Goal: Information Seeking & Learning: Find specific fact

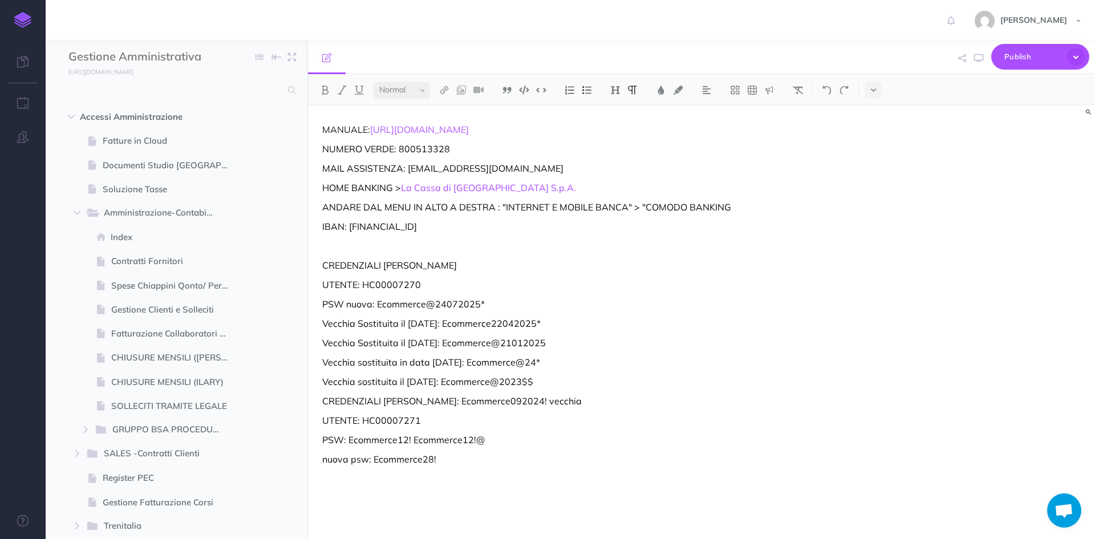
select select "null"
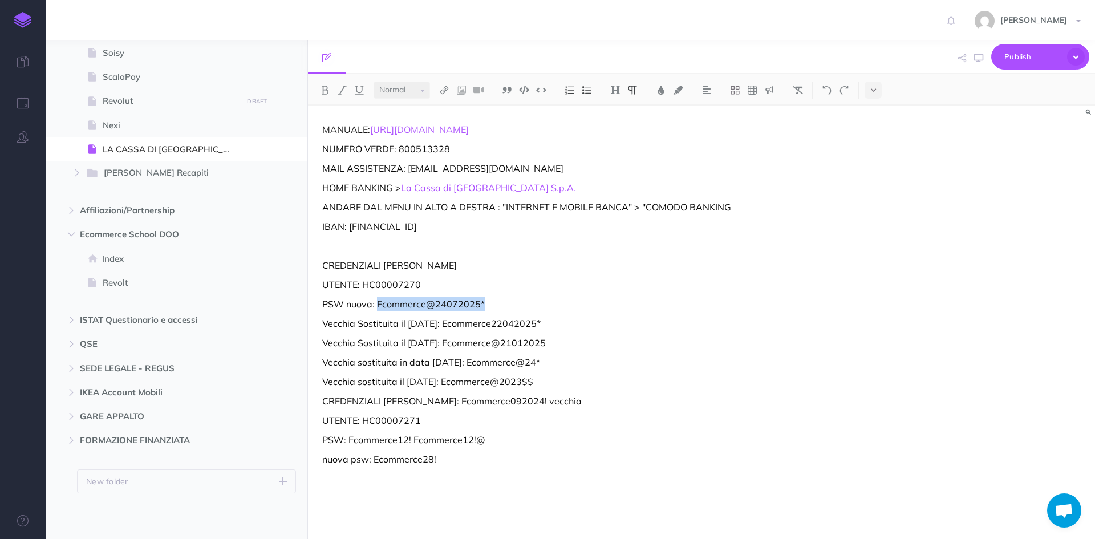
click at [26, 20] on img at bounding box center [22, 20] width 17 height 16
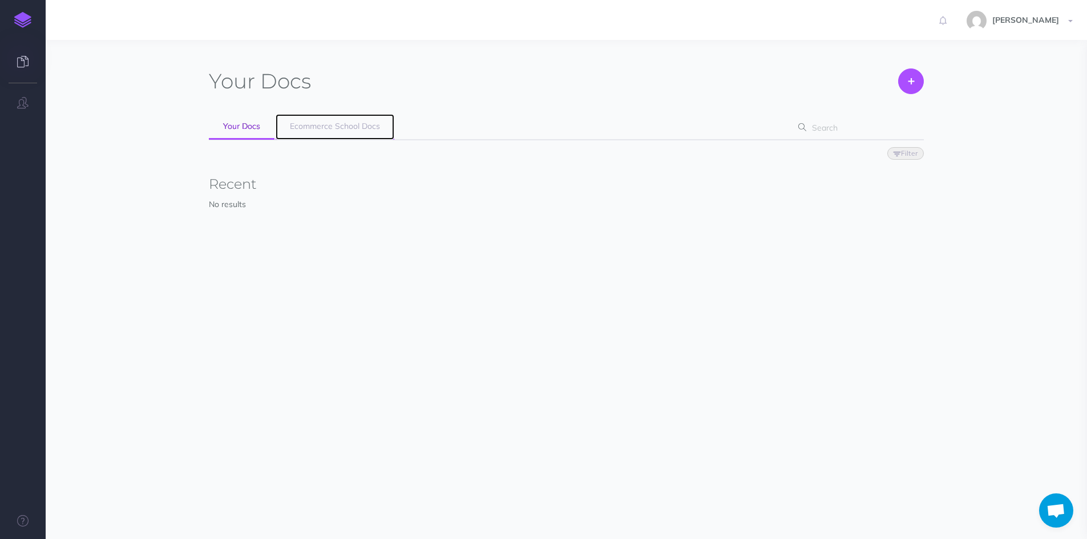
click at [321, 124] on span "Ecommerce School Docs" at bounding box center [335, 126] width 90 height 10
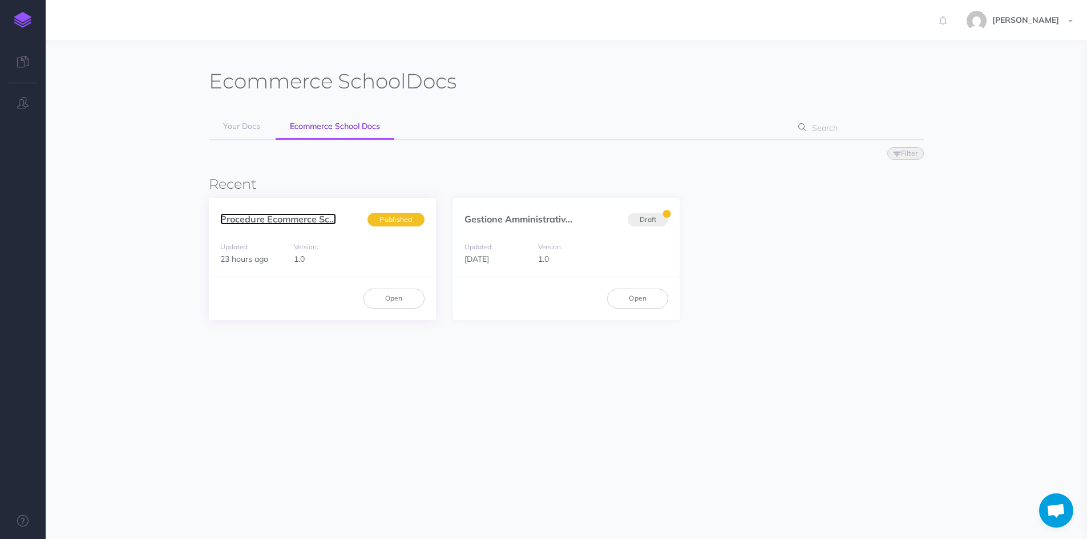
click at [293, 218] on link "Procedure Ecommerce Sc..." at bounding box center [278, 218] width 116 height 11
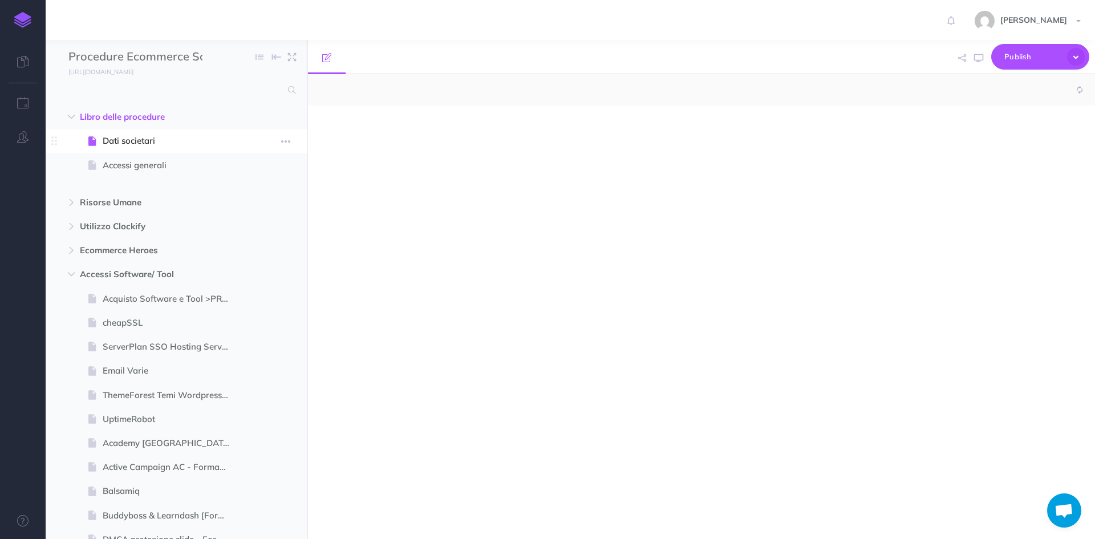
click at [133, 142] on span "Dati societari" at bounding box center [171, 141] width 136 height 14
select select "null"
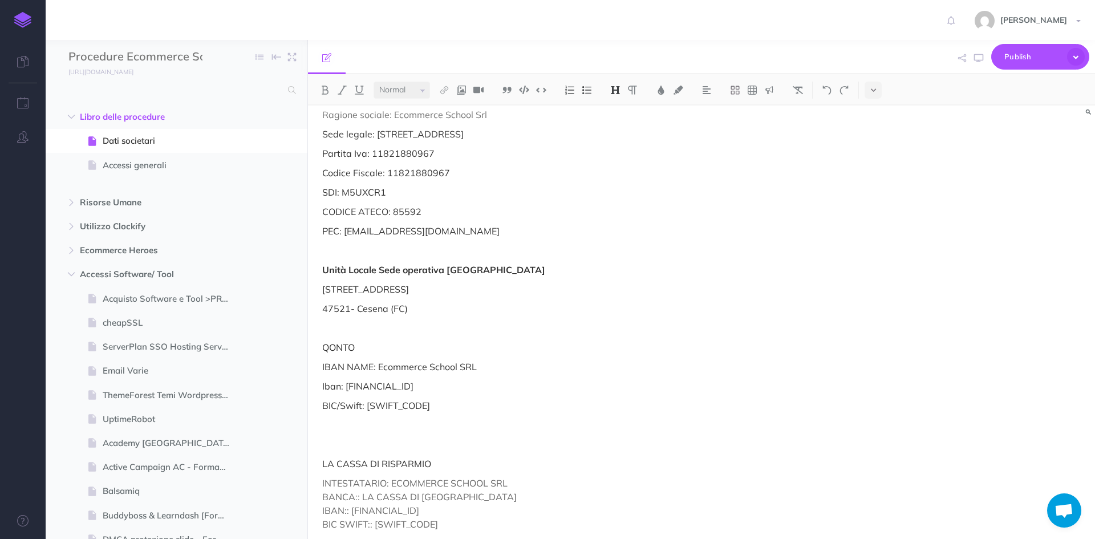
scroll to position [114, 0]
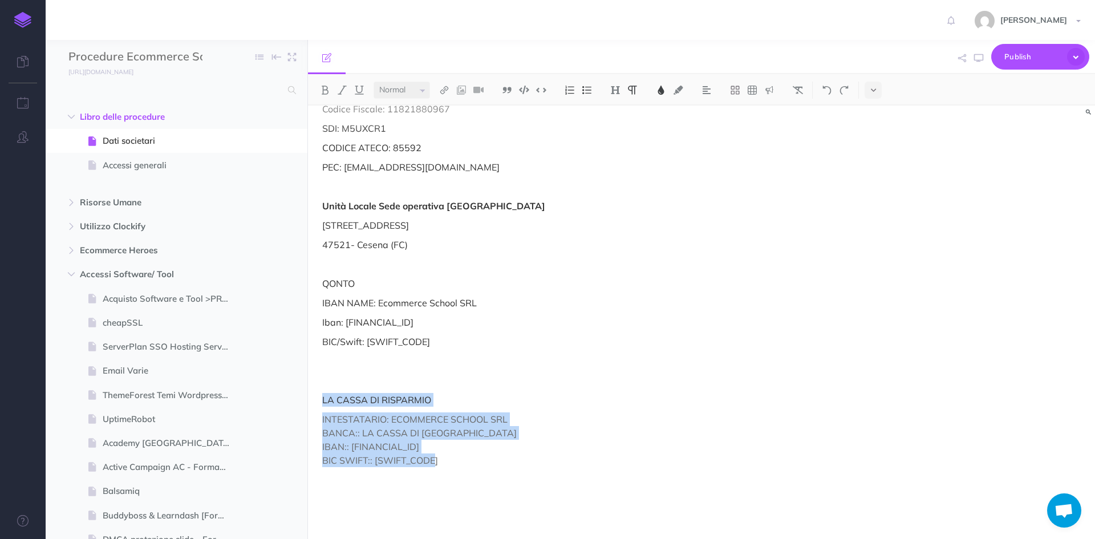
drag, startPoint x: 322, startPoint y: 398, endPoint x: 574, endPoint y: 467, distance: 261.9
click at [574, 467] on div "Dati Societari Ragione sociale: Ecommerce School Srl Sede legale: [STREET_ADDRE…" at bounding box center [583, 289] width 551 height 596
copy div "LA CASSA DI RISPARMIO INTESTATARIO: ECOMMERCE SCHOOL SRL BANCA:: LA CASSA DI [G…"
